Goal: Information Seeking & Learning: Learn about a topic

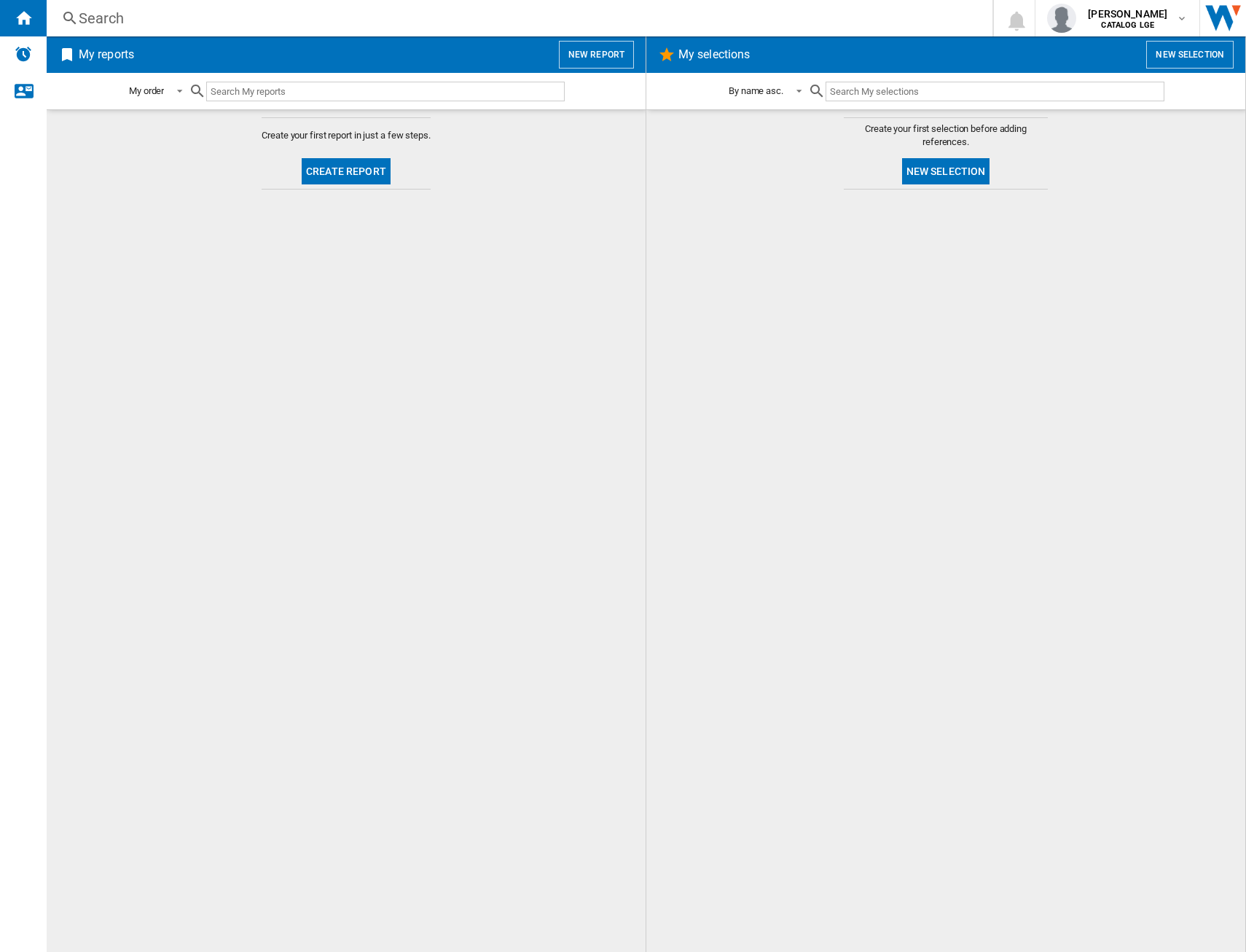
click at [124, 13] on div "Search" at bounding box center [516, 17] width 876 height 20
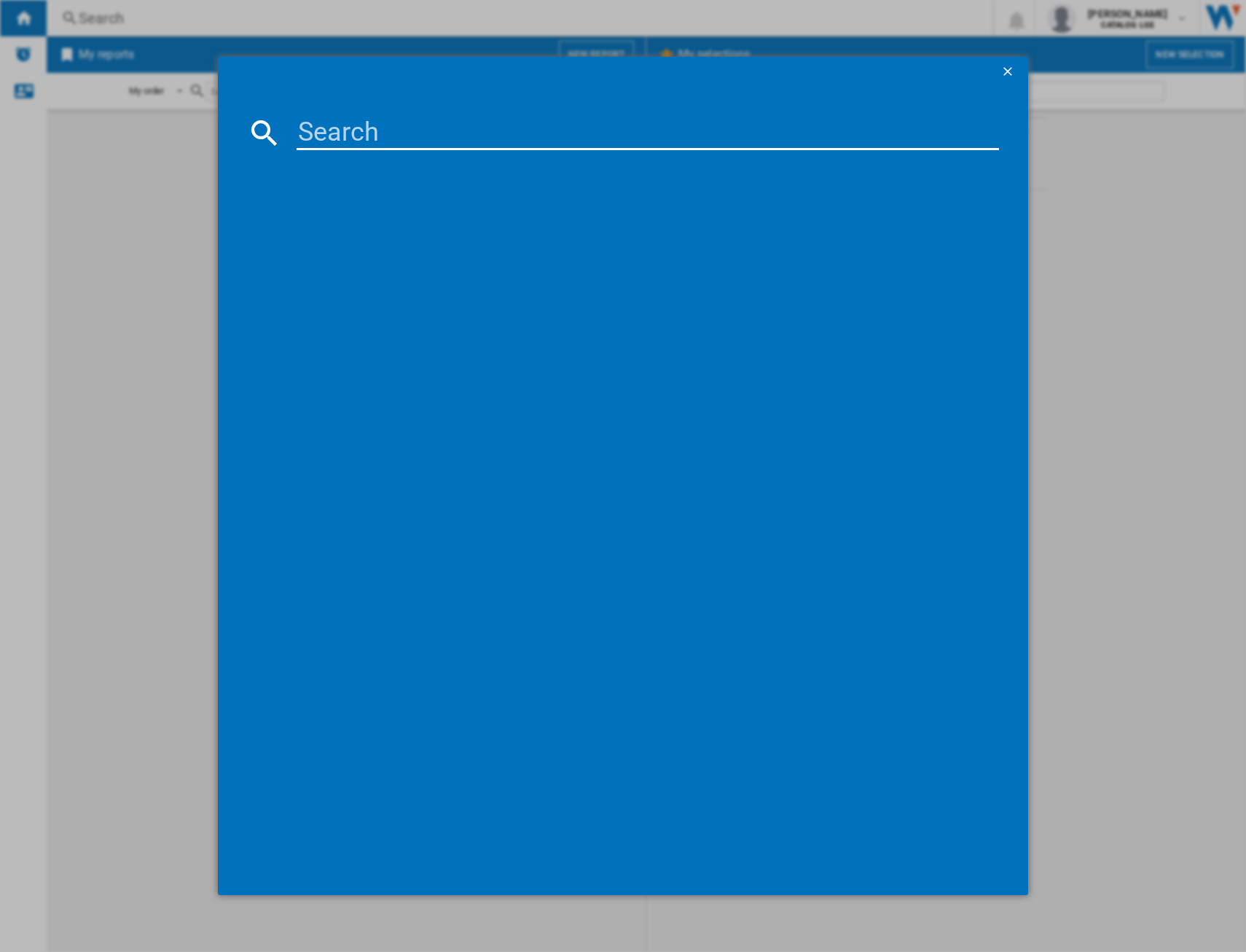
click at [348, 138] on input at bounding box center [648, 132] width 703 height 35
type input "t"
type input "television_video/5 brands"
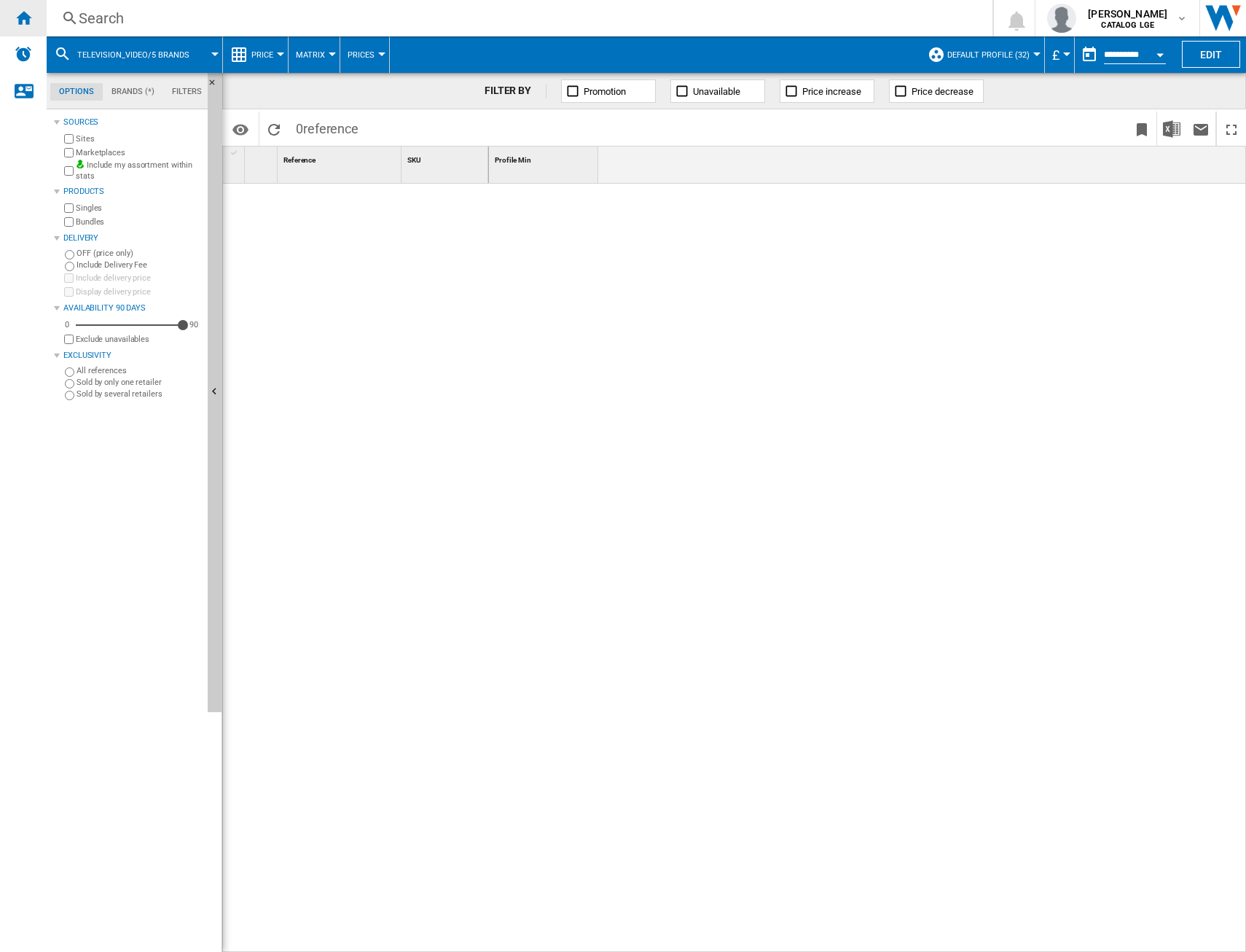
click at [20, 26] on ng-md-icon "Home" at bounding box center [23, 17] width 17 height 17
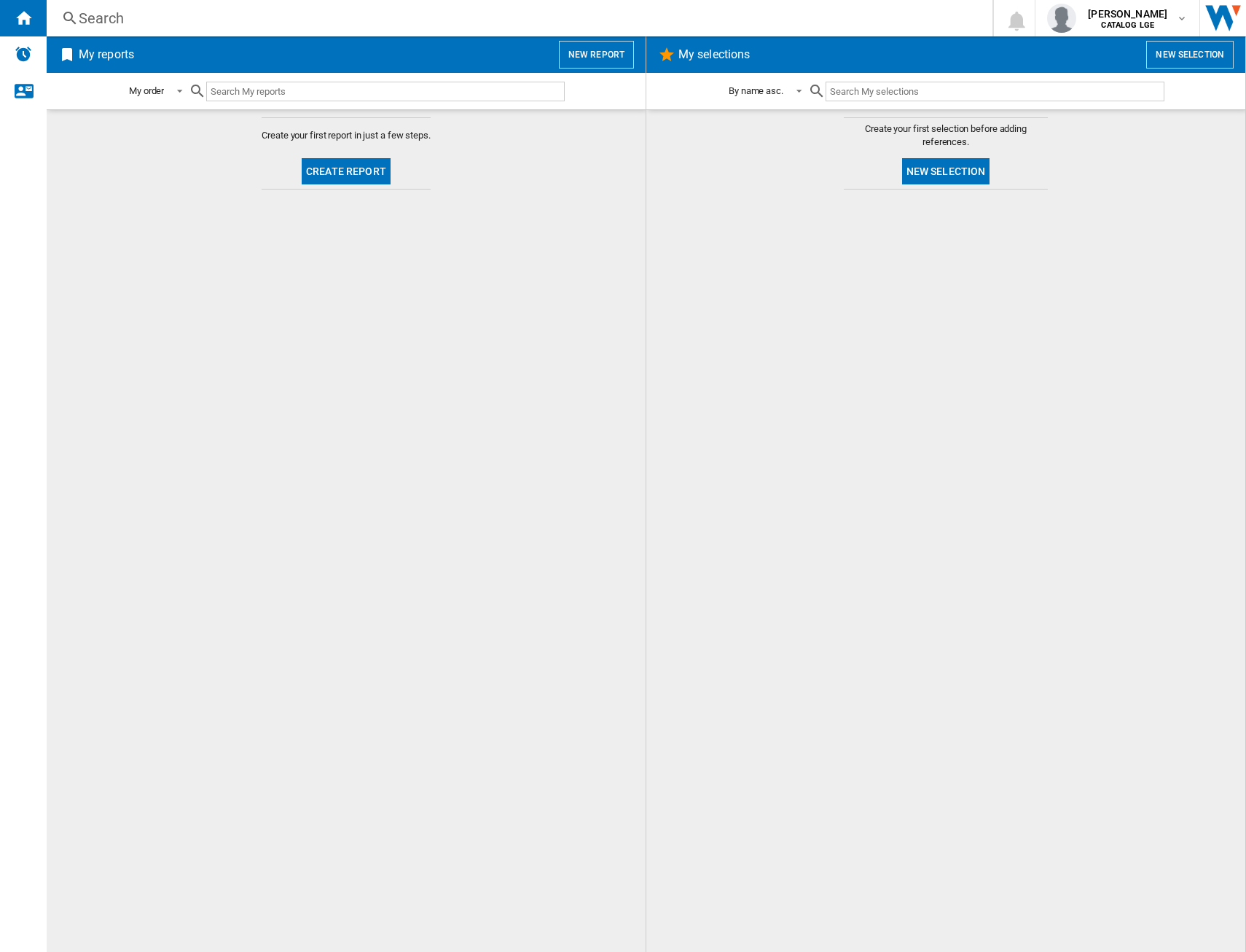
click at [194, 20] on div "Search" at bounding box center [516, 17] width 876 height 20
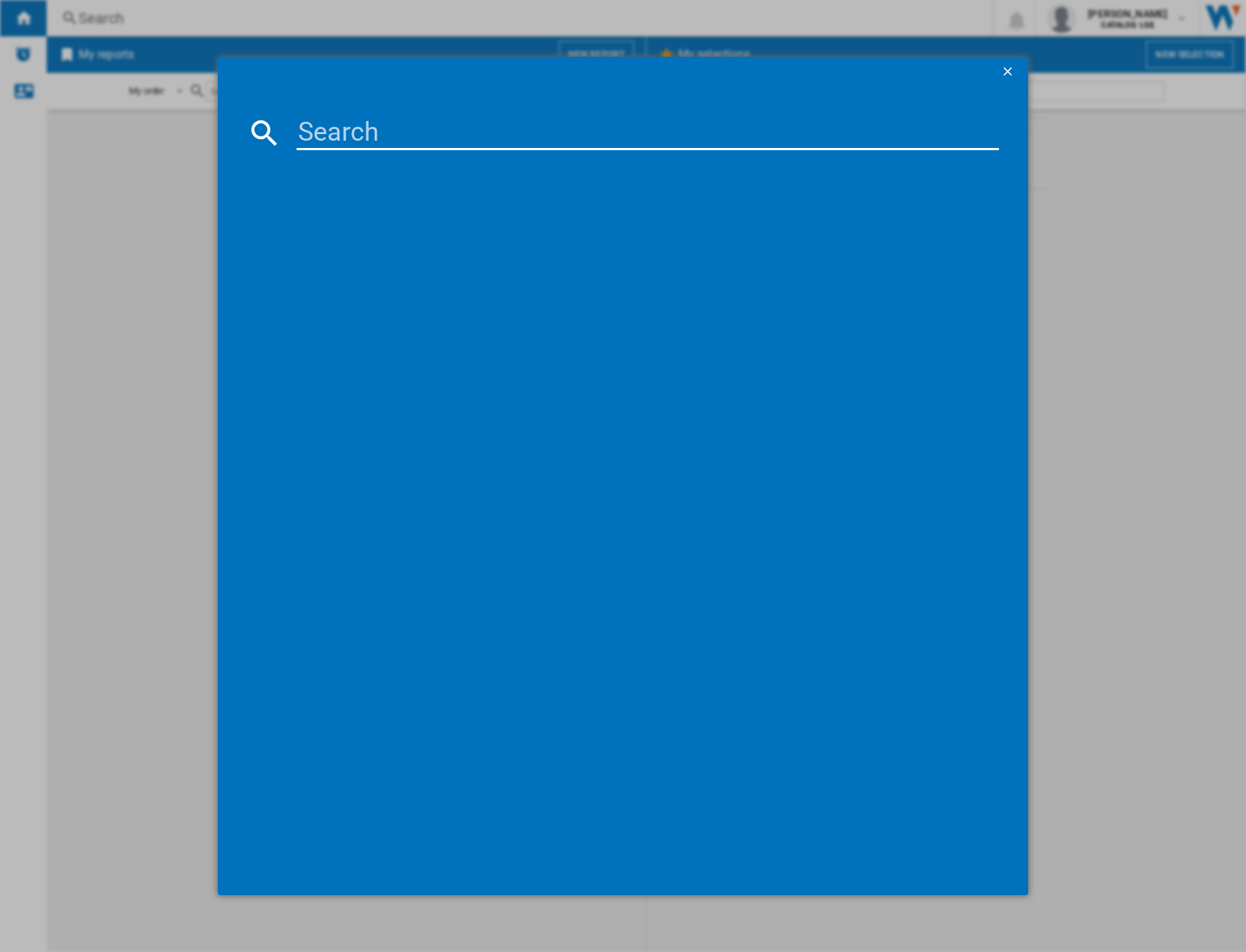
click at [351, 131] on input at bounding box center [648, 132] width 703 height 35
type input "t"
type input "television"
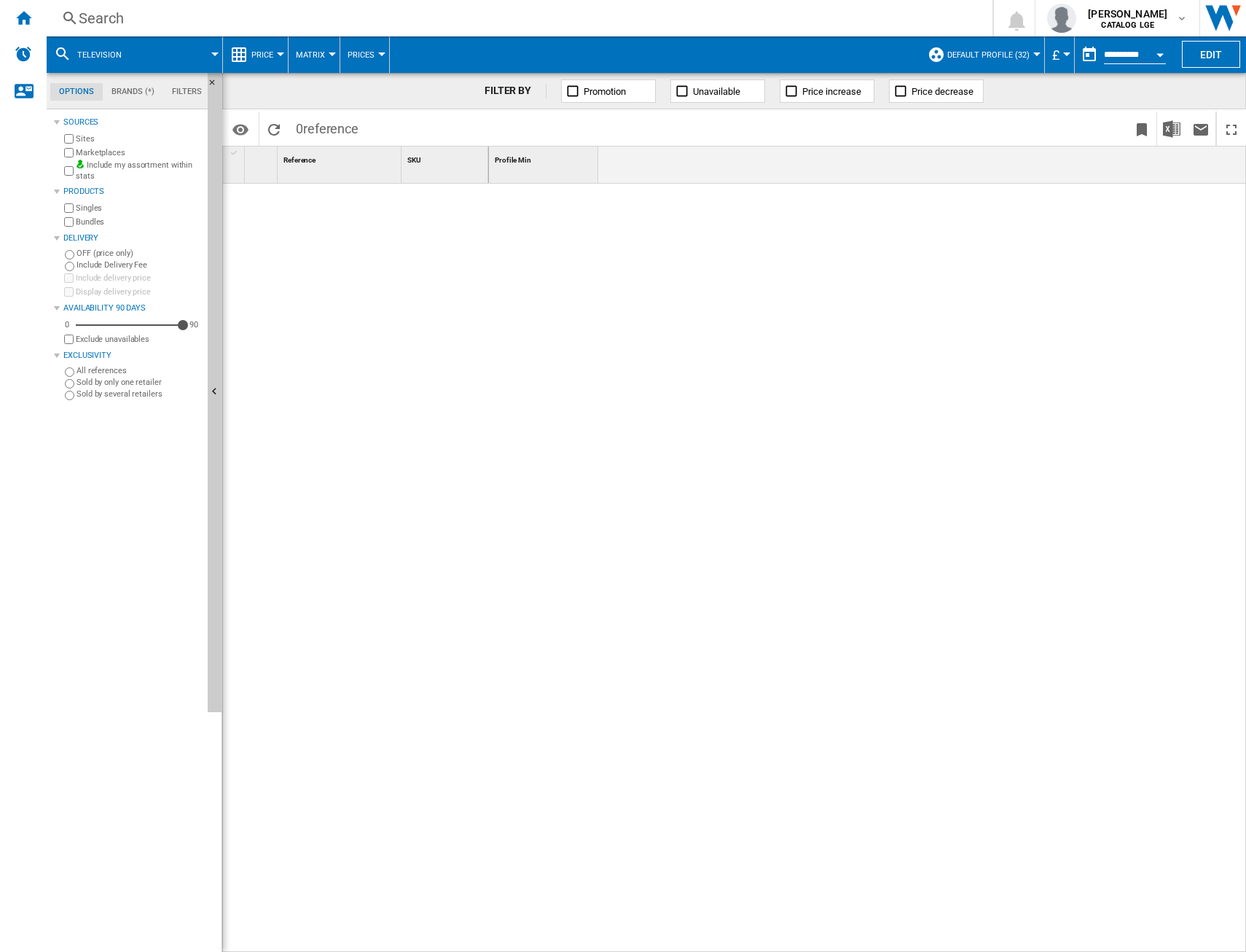
click at [139, 91] on md-tab-item "Brands (*)" at bounding box center [132, 92] width 60 height 17
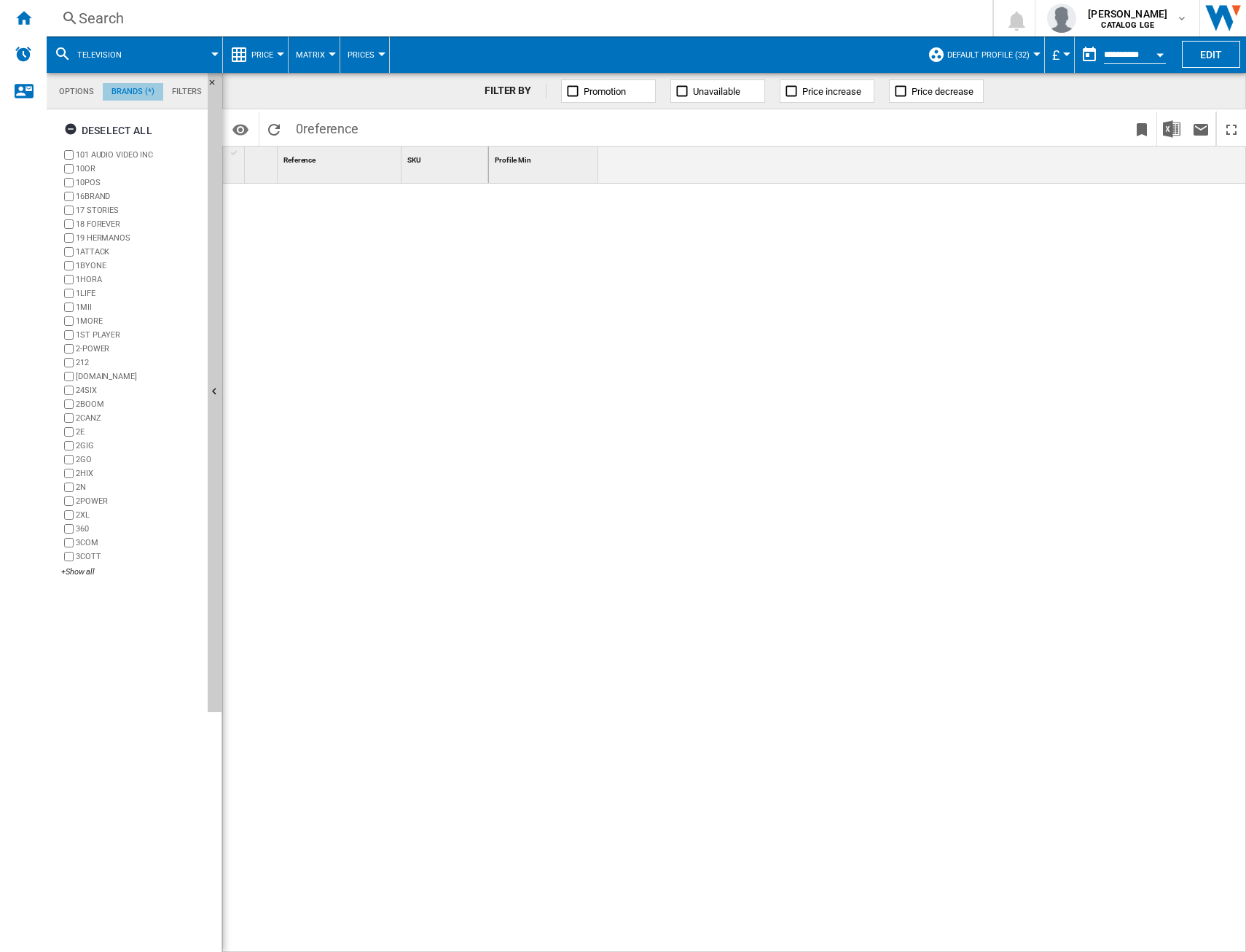
scroll to position [57, 0]
click at [78, 96] on md-tab-item "Options" at bounding box center [77, 92] width 53 height 17
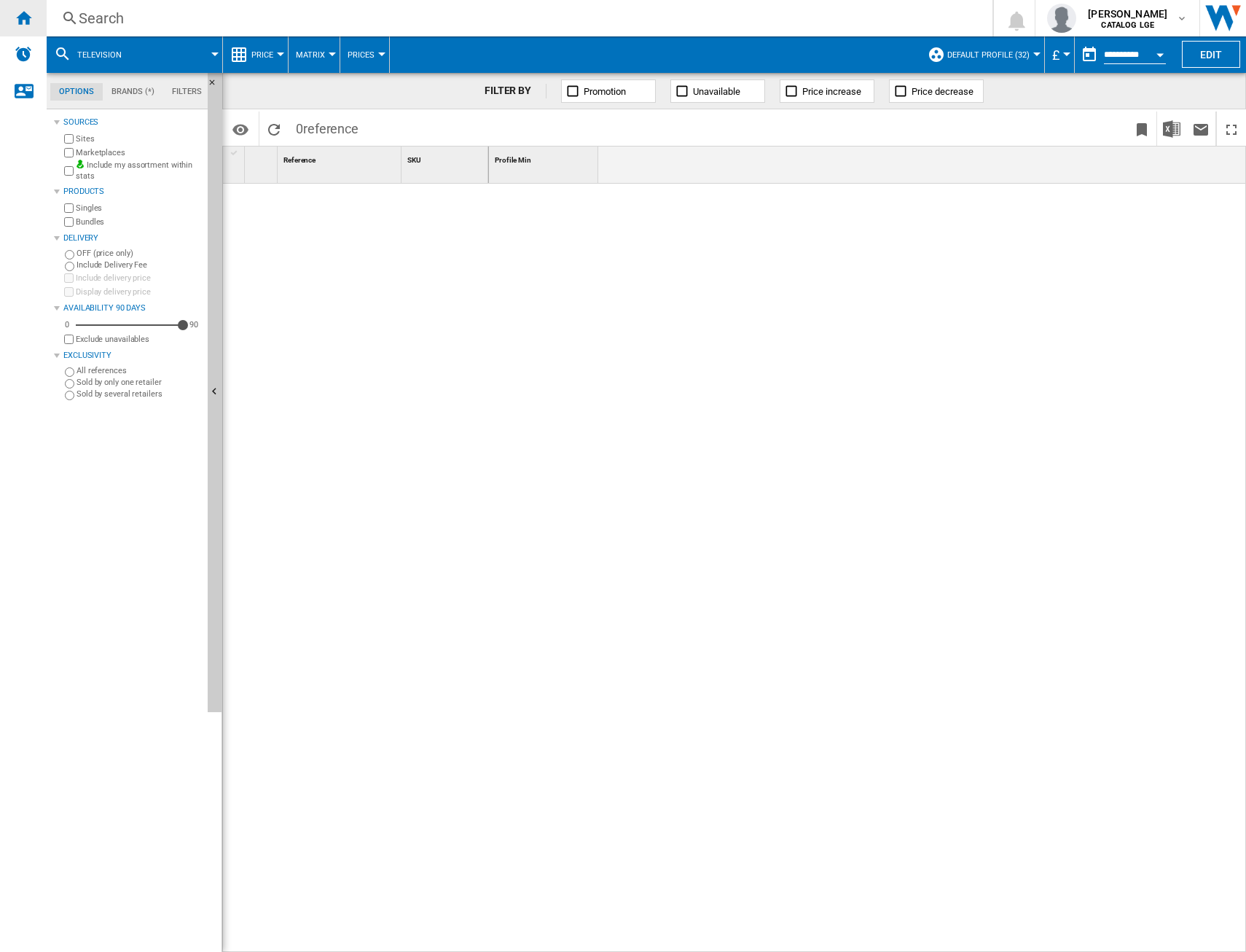
click at [26, 21] on ng-md-icon "Home" at bounding box center [23, 17] width 17 height 17
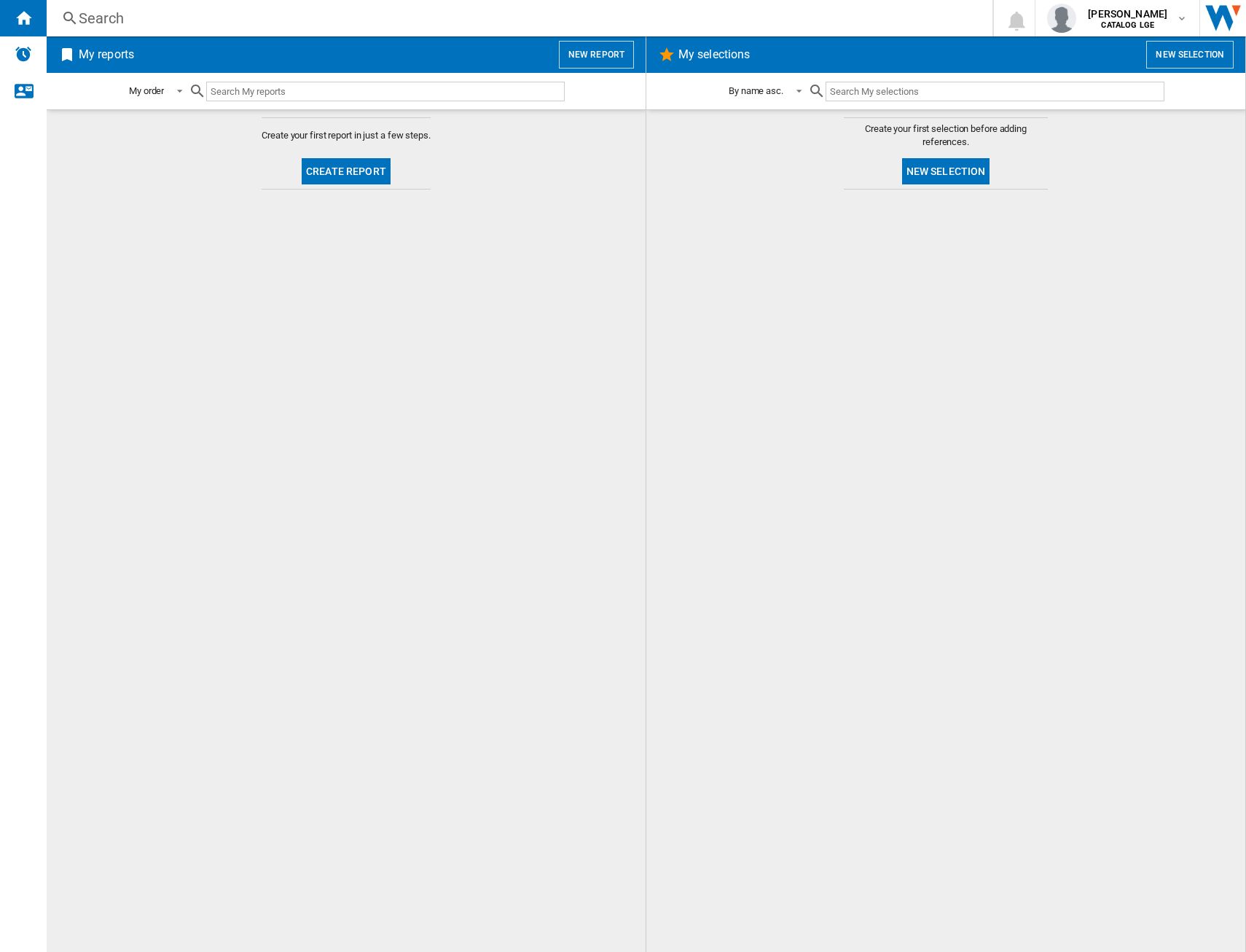
click at [182, 18] on div "Search" at bounding box center [516, 17] width 876 height 20
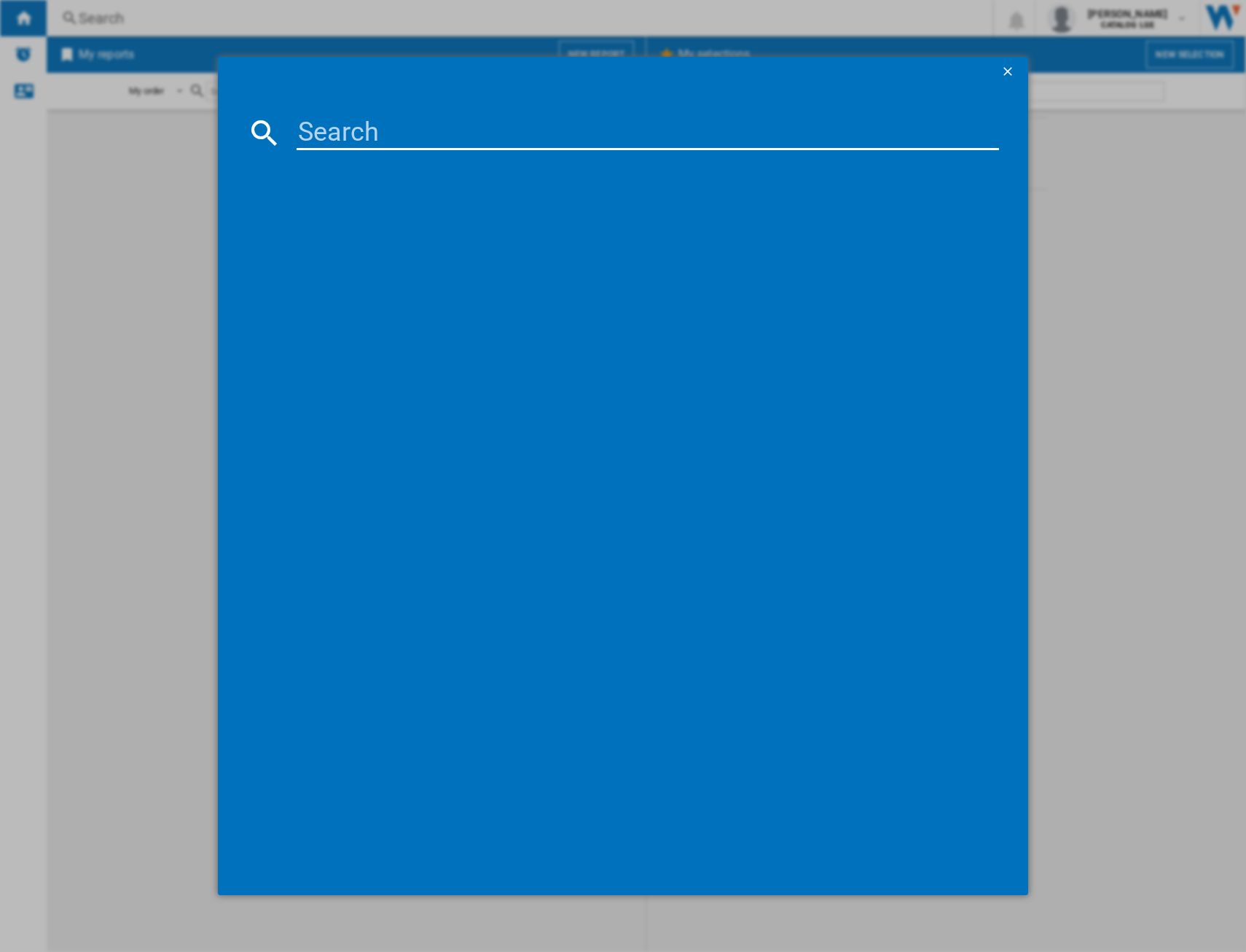
click at [439, 129] on input at bounding box center [648, 132] width 703 height 35
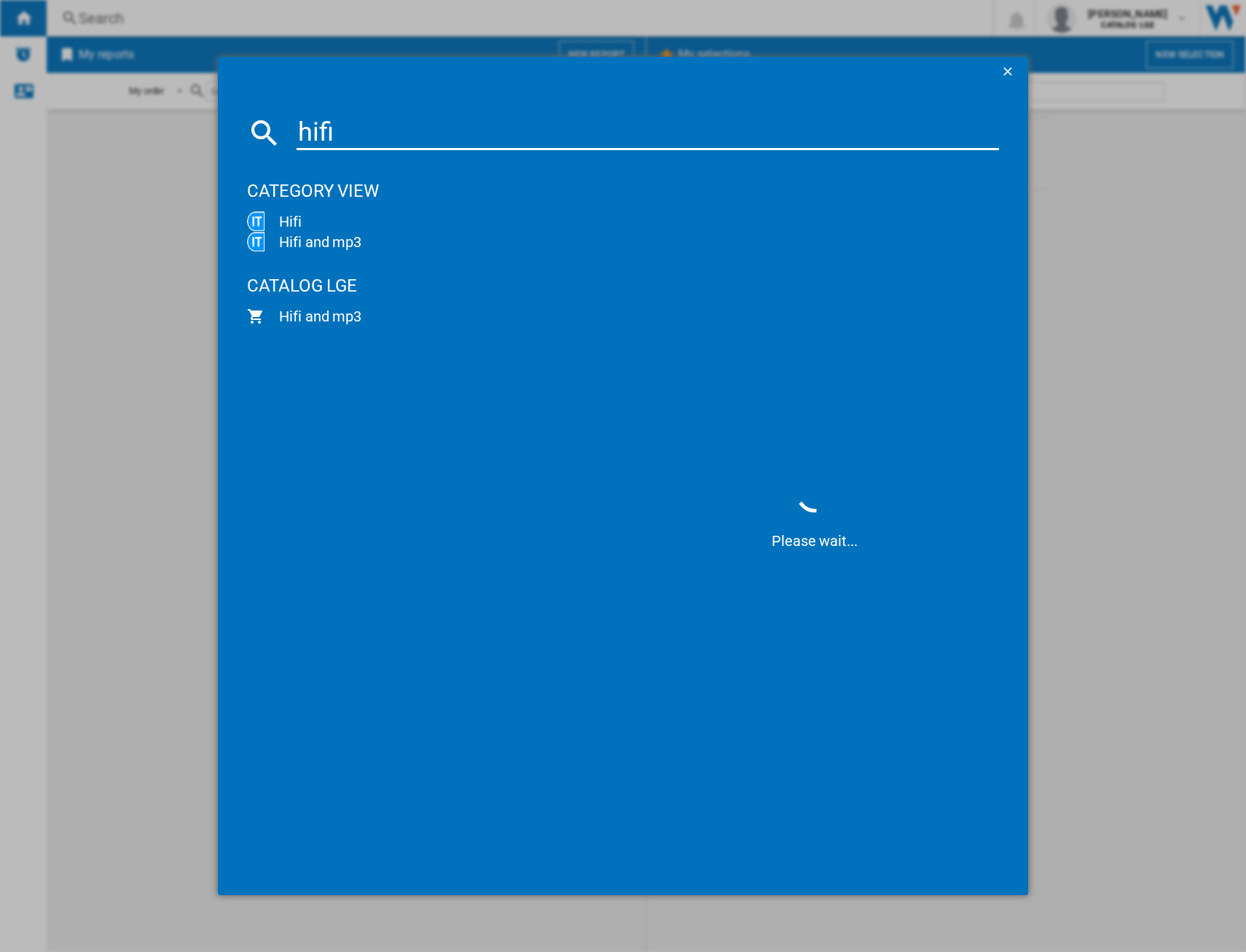
type input "hifi"
